Goal: Task Accomplishment & Management: Complete application form

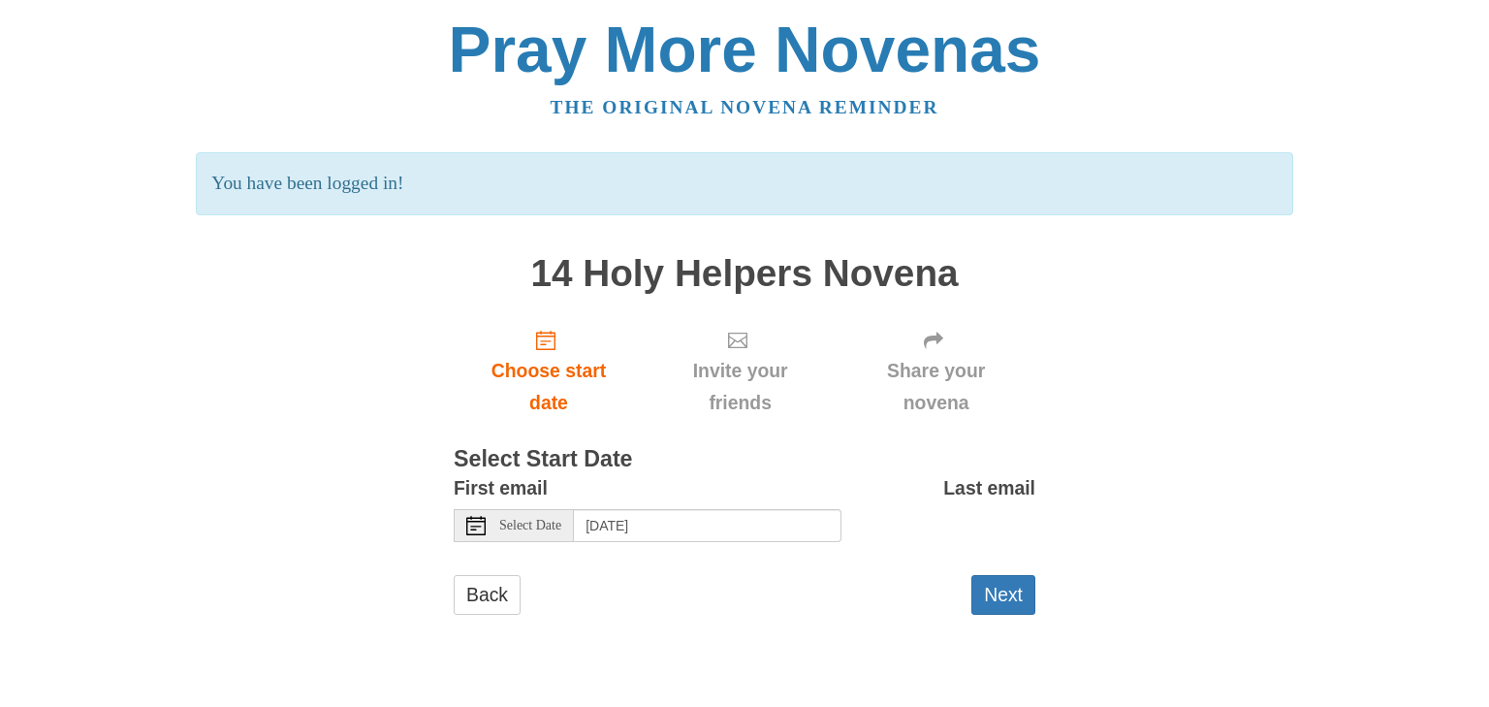
click at [547, 524] on span "Select Date" at bounding box center [530, 526] width 62 height 14
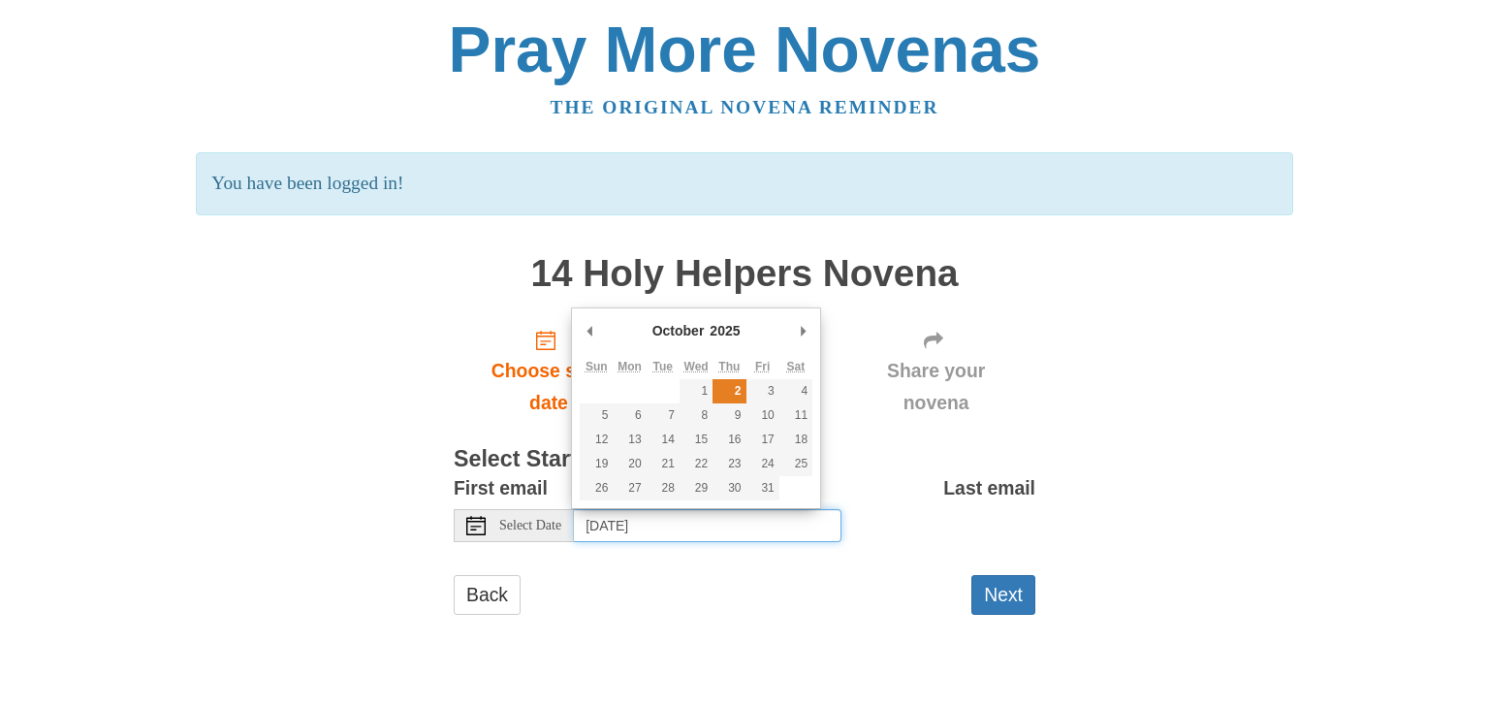
type input "[DATE]"
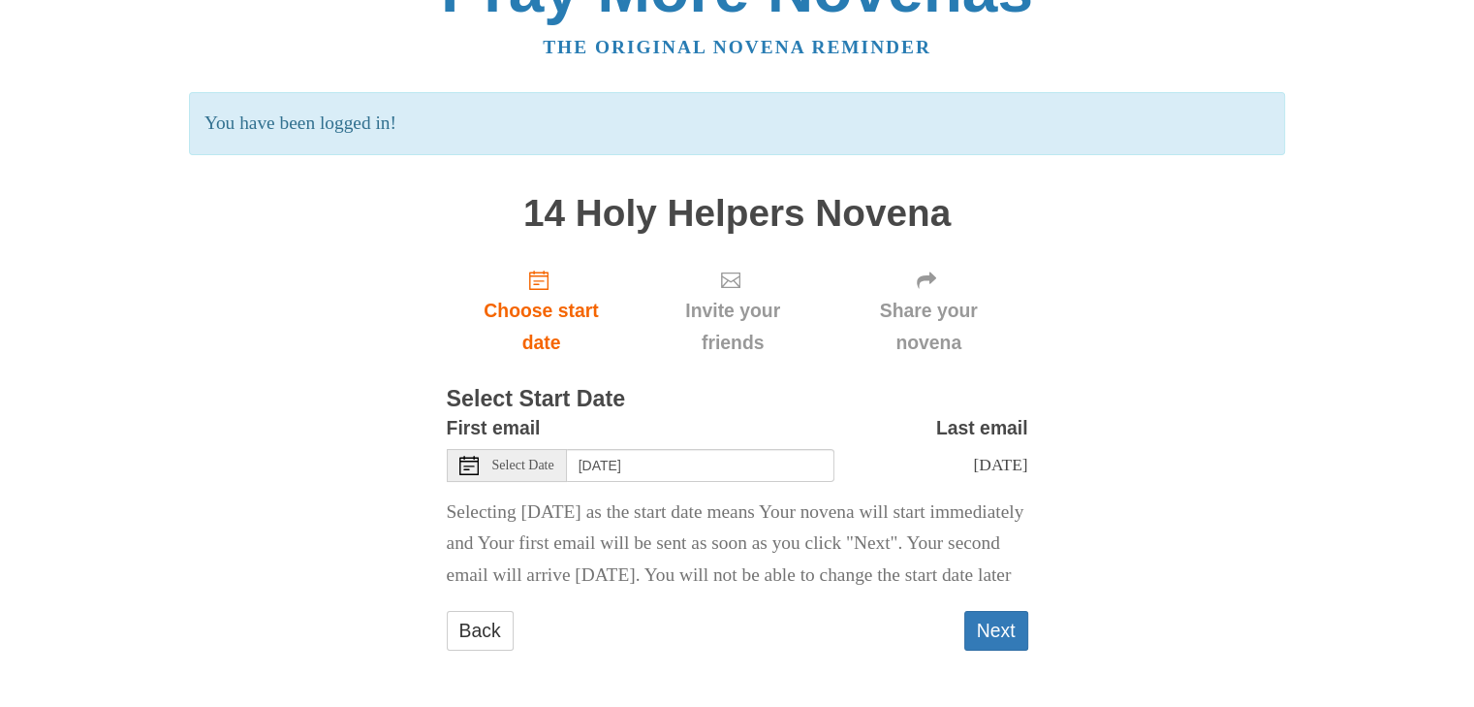
scroll to position [90, 0]
click at [1001, 625] on button "Next" at bounding box center [996, 631] width 64 height 40
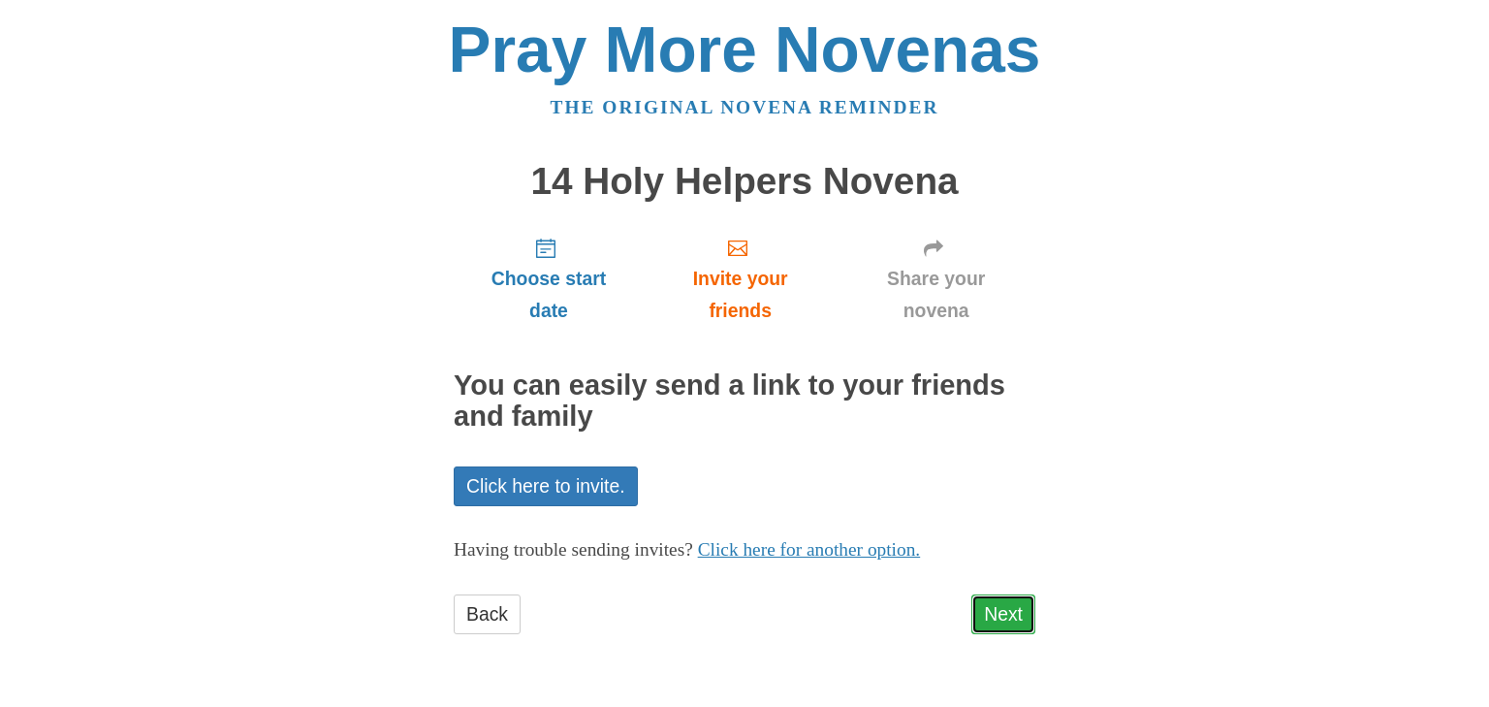
click at [1013, 602] on link "Next" at bounding box center [1003, 614] width 64 height 40
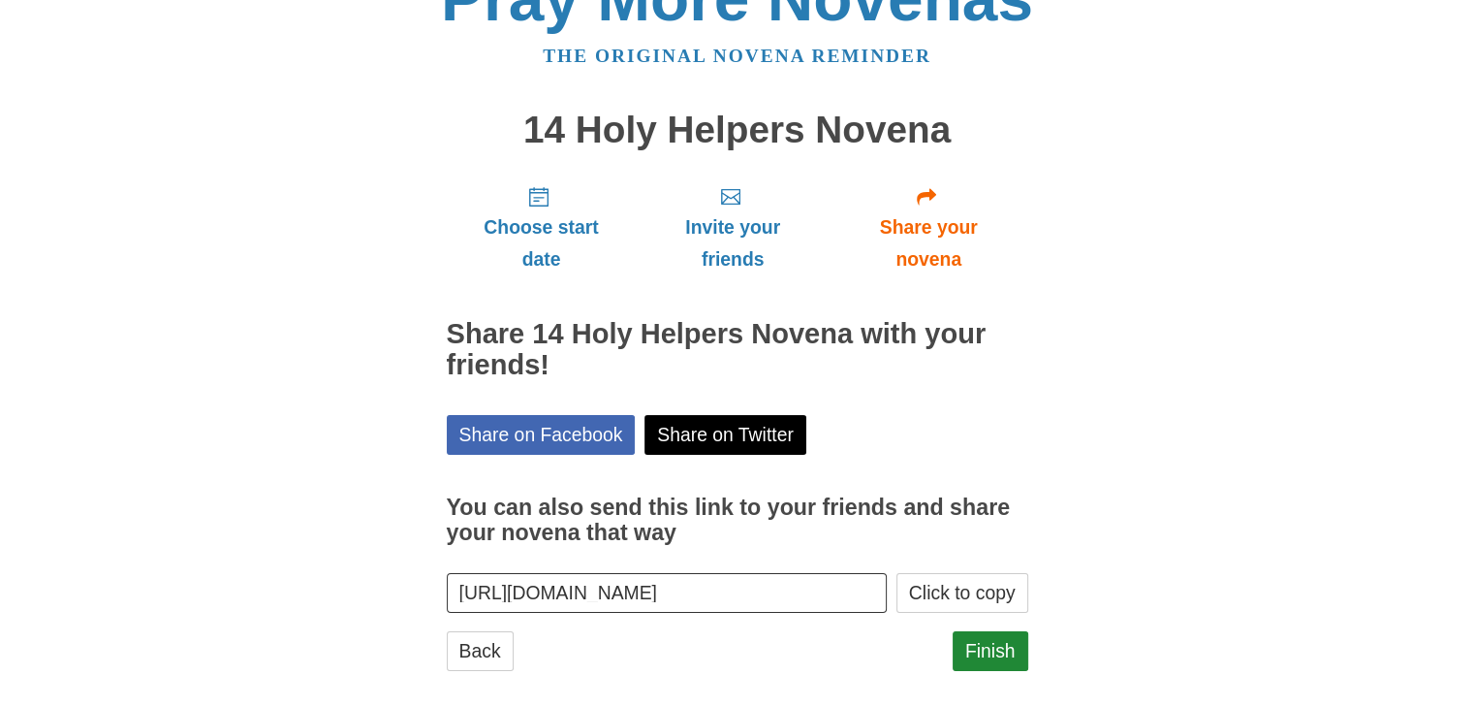
scroll to position [70, 0]
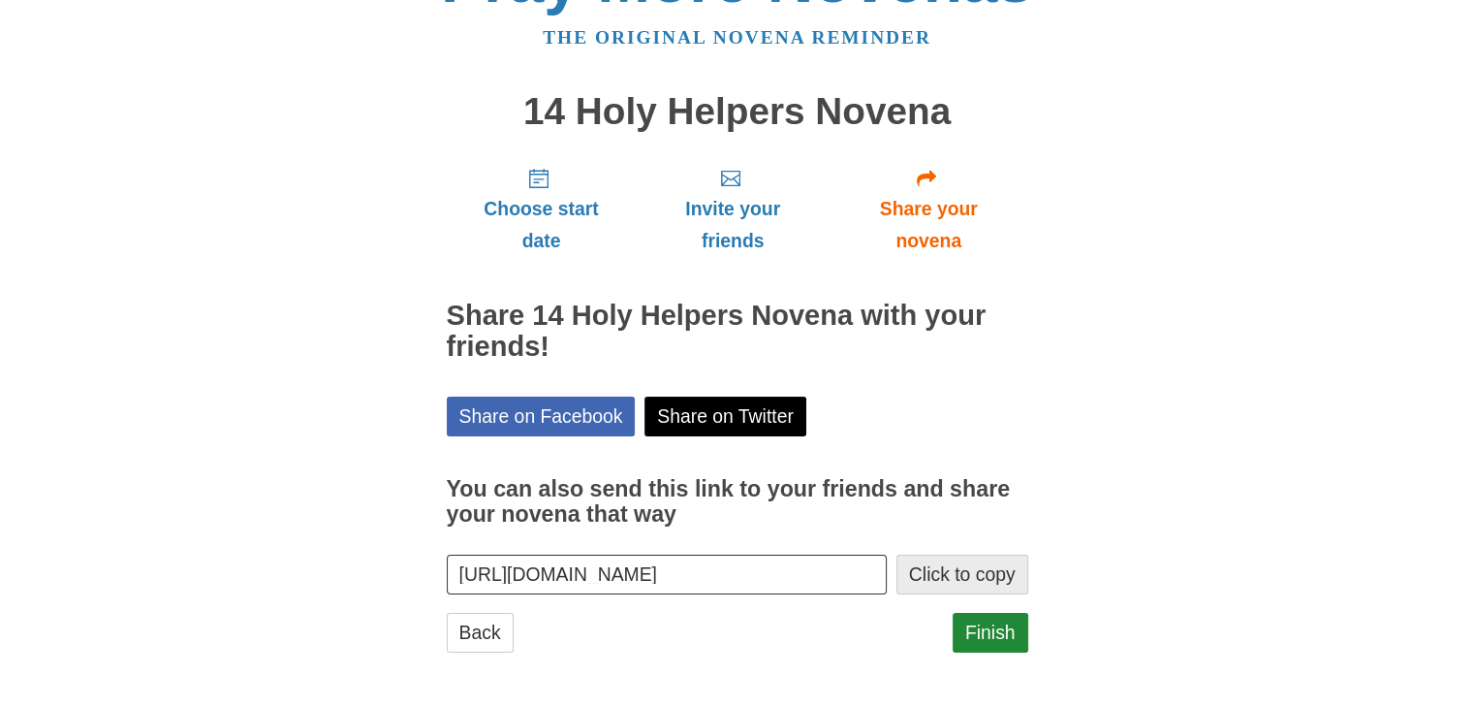
click at [961, 565] on button "Click to copy" at bounding box center [963, 574] width 132 height 40
click at [988, 632] on link "Finish" at bounding box center [991, 633] width 76 height 40
